Goal: Find contact information: Find contact information

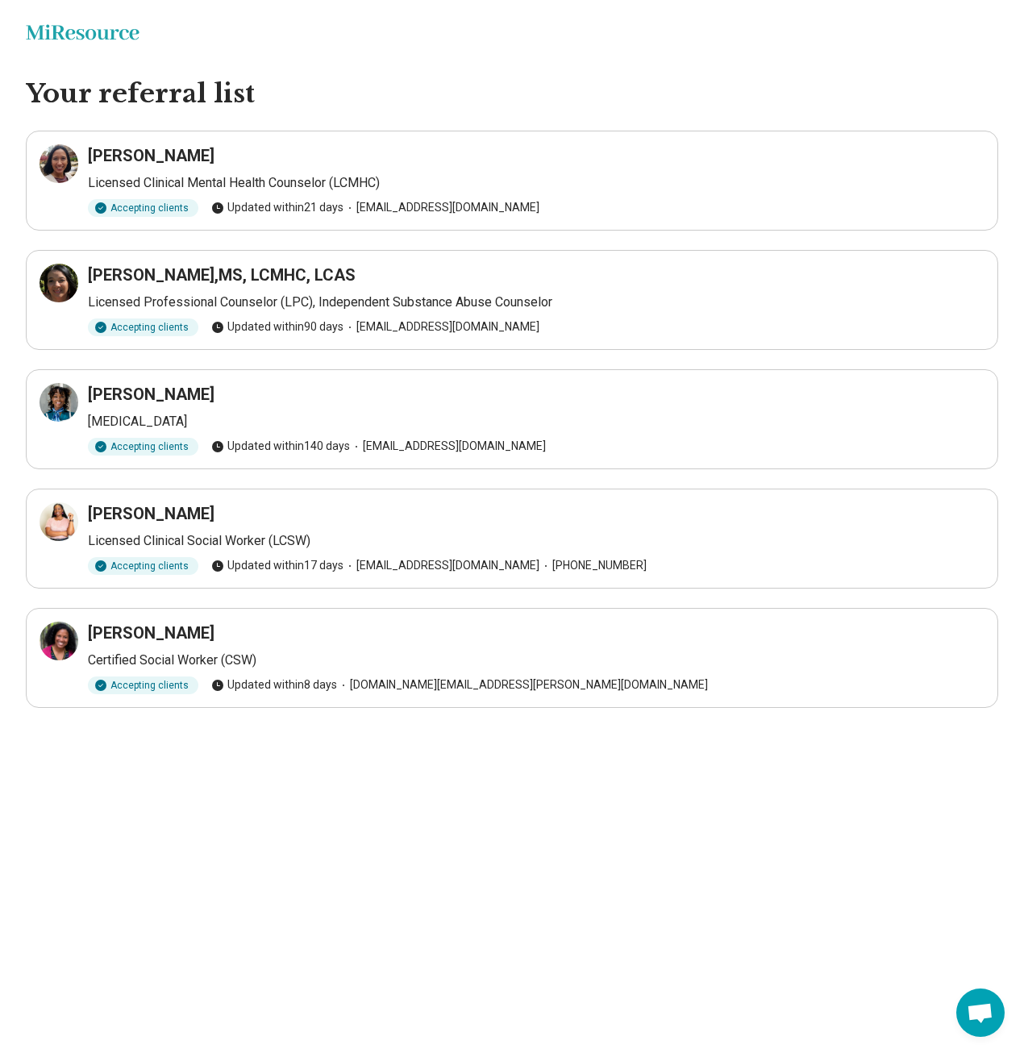
click at [378, 202] on span "[EMAIL_ADDRESS][DOMAIN_NAME]" at bounding box center [442, 207] width 196 height 17
click at [133, 148] on h3 "[PERSON_NAME]" at bounding box center [151, 155] width 127 height 23
click at [411, 214] on span "[EMAIL_ADDRESS][DOMAIN_NAME]" at bounding box center [442, 207] width 196 height 17
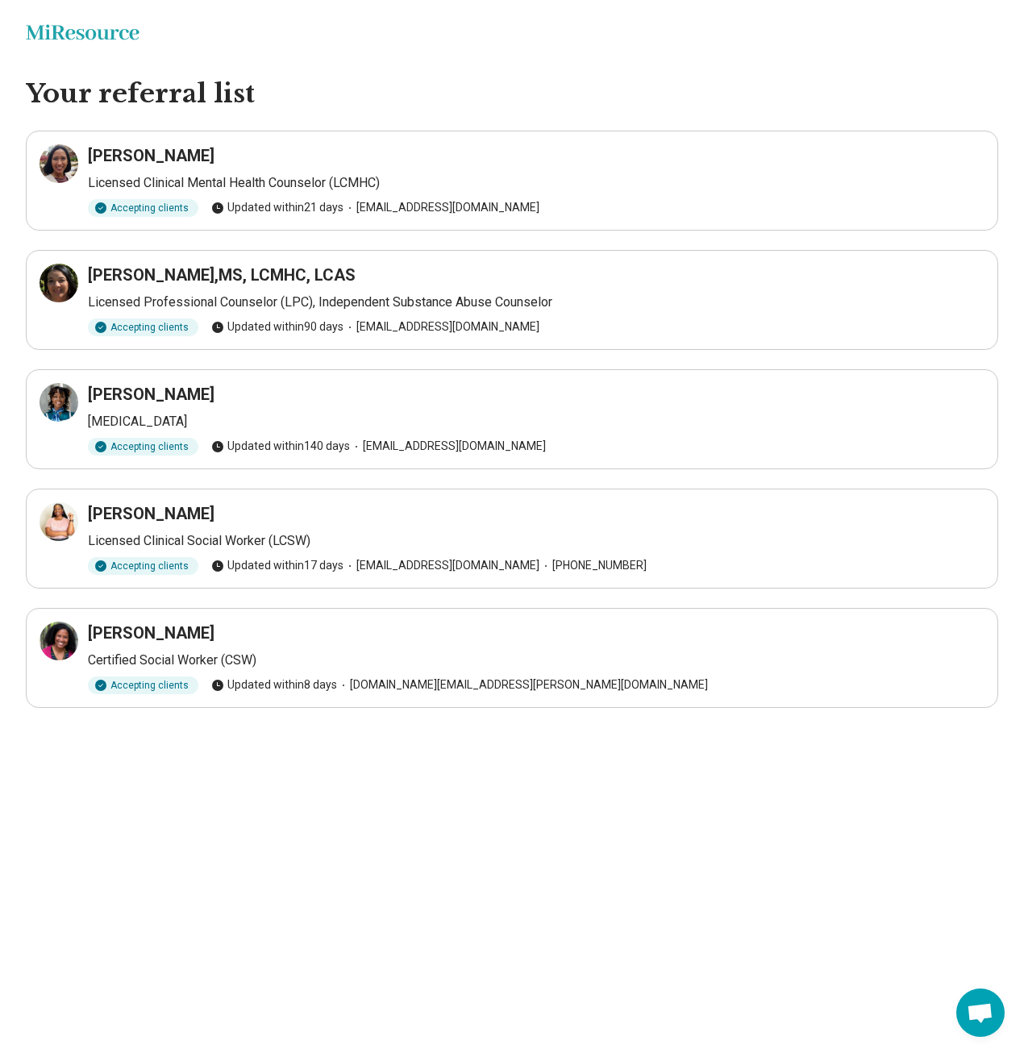
click at [415, 207] on span "[EMAIL_ADDRESS][DOMAIN_NAME]" at bounding box center [442, 207] width 196 height 17
click at [194, 159] on h3 "[PERSON_NAME]" at bounding box center [151, 155] width 127 height 23
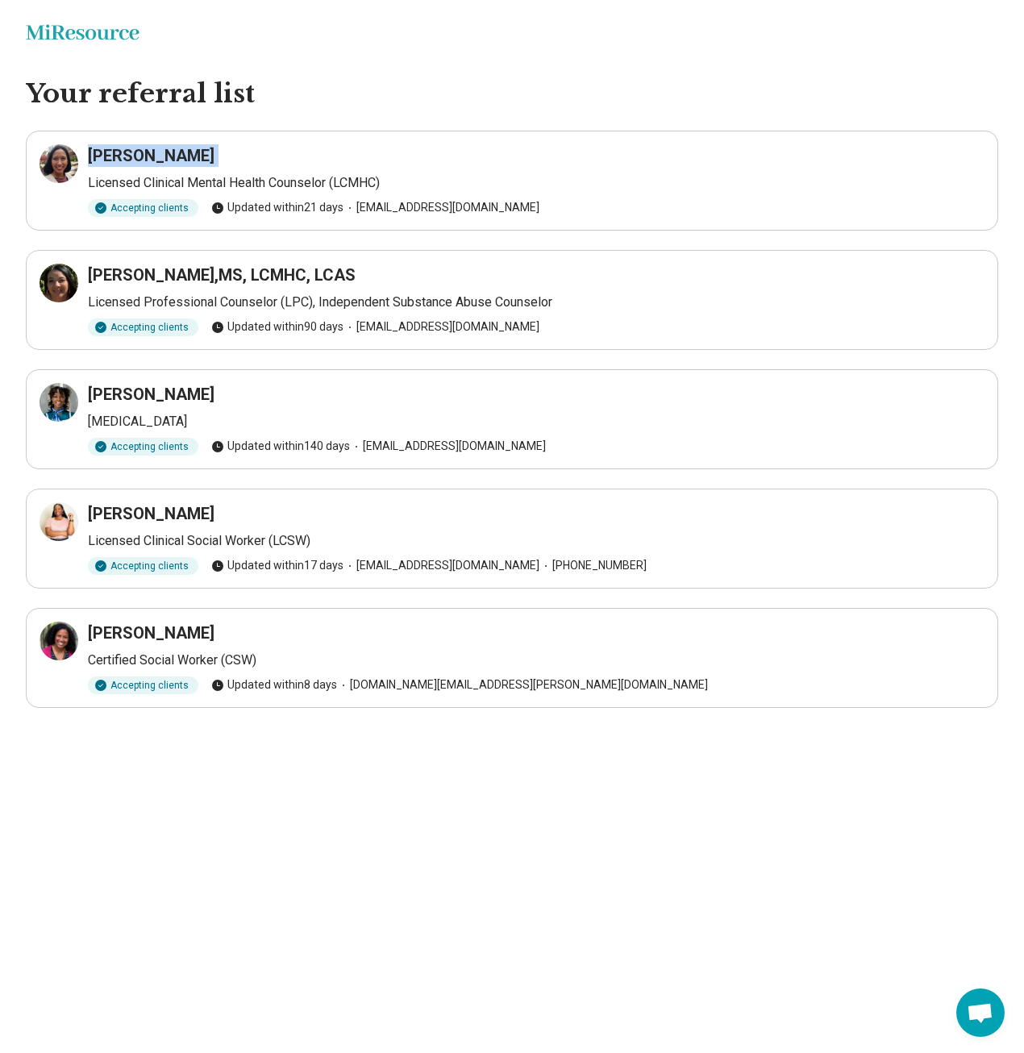
click at [194, 159] on h3 "[PERSON_NAME]" at bounding box center [151, 155] width 127 height 23
copy h3 "[PERSON_NAME]"
